Goal: Task Accomplishment & Management: Complete application form

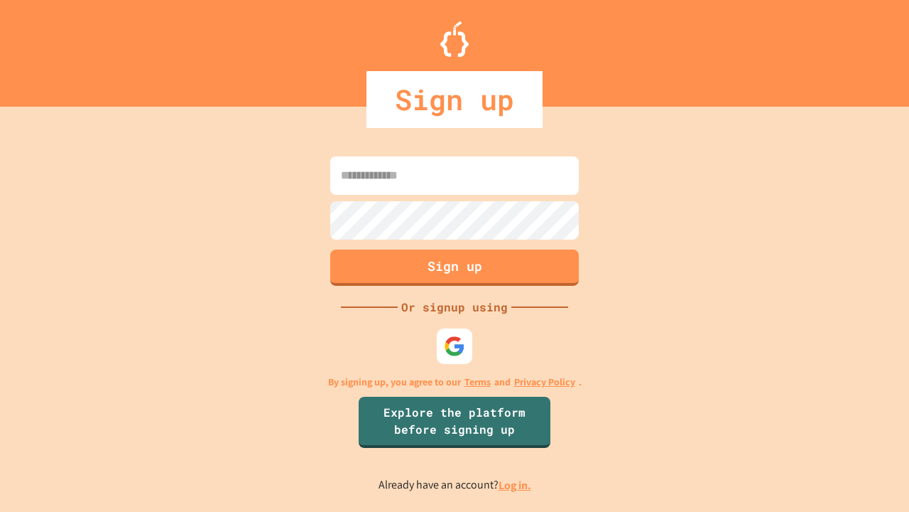
click at [516, 485] on link "Log in." at bounding box center [515, 484] width 33 height 15
